Goal: Find specific page/section: Find specific page/section

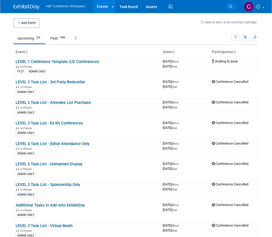
click at [232, 6] on icon at bounding box center [231, 7] width 4 height 4
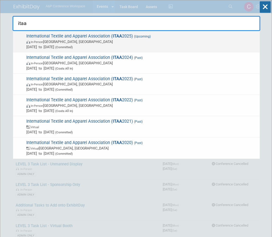
type input "itaa"
click at [126, 44] on span "In-Person [GEOGRAPHIC_DATA], [GEOGRAPHIC_DATA]" at bounding box center [141, 41] width 231 height 5
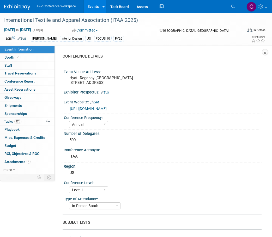
select select "Annual"
select select "Level 1"
select select "In-Person Booth"
select select "Fashion"
select select "[PERSON_NAME] Books"
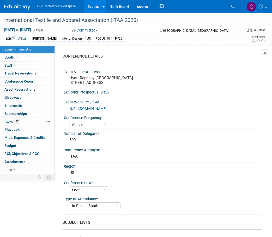
select select "[PERSON_NAME]"
select select "Brand/Subject Presence​"
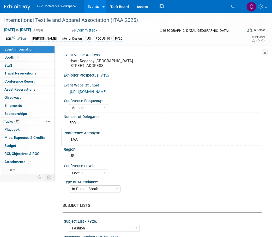
scroll to position [26, 0]
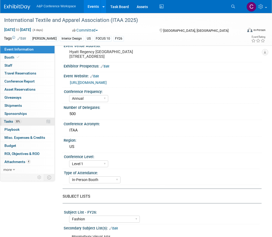
click at [27, 120] on link "30% Tasks 30%" at bounding box center [27, 122] width 54 height 8
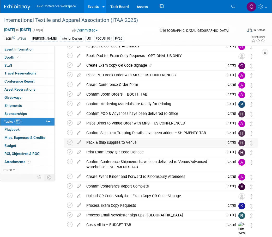
click at [140, 141] on div "Pack & Ship supplies to Venue" at bounding box center [154, 142] width 140 height 9
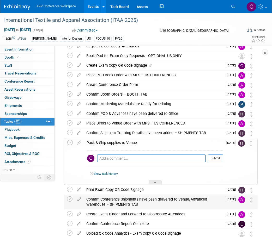
click at [187, 200] on div "Confirm Conference Shipments have been delivered to Venue/Advanced Warehouse – …" at bounding box center [154, 202] width 140 height 14
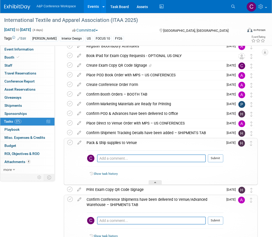
click at [49, 200] on div "Event Information Event Info Booth Booth 0 Staff 0 Staff 0 Travel Reservations …" at bounding box center [136, 157] width 272 height 340
